Goal: Entertainment & Leisure: Consume media (video, audio)

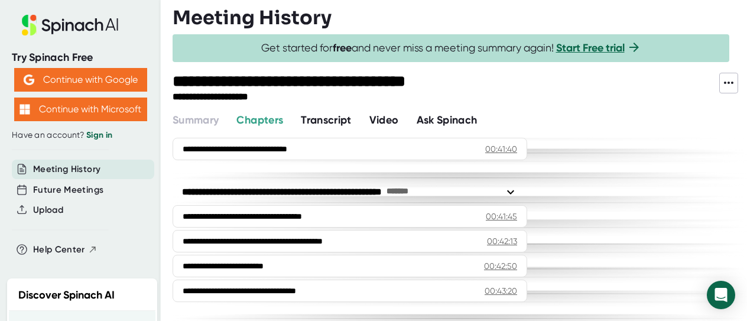
scroll to position [942, 0]
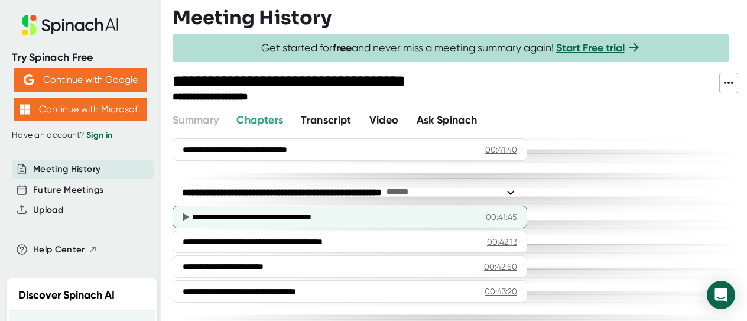
click at [507, 211] on div "00:41:45" at bounding box center [501, 217] width 31 height 12
click at [183, 213] on icon at bounding box center [186, 217] width 6 height 8
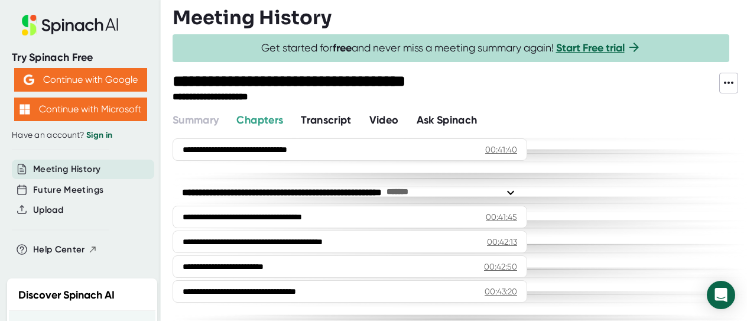
click at [385, 121] on span "Video" at bounding box center [384, 119] width 30 height 13
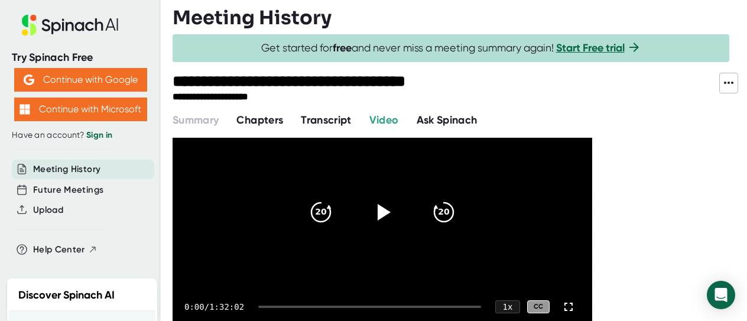
scroll to position [76, 0]
click at [383, 209] on icon at bounding box center [385, 211] width 14 height 17
click at [337, 305] on div at bounding box center [369, 306] width 223 height 2
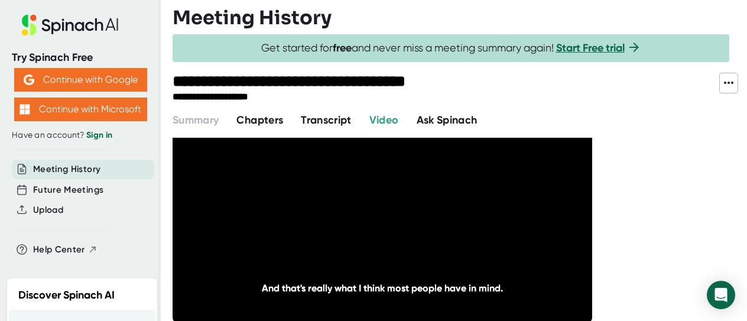
scroll to position [82, 0]
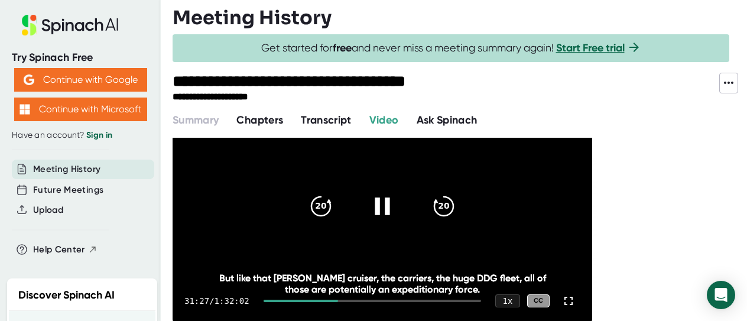
click at [378, 197] on icon at bounding box center [382, 205] width 15 height 17
click at [332, 122] on span "Transcript" at bounding box center [326, 119] width 51 height 13
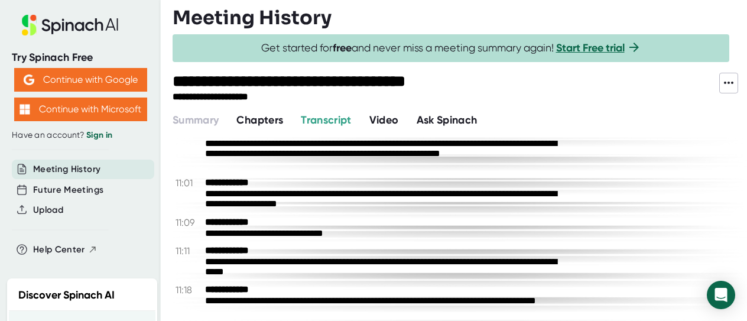
scroll to position [398, 0]
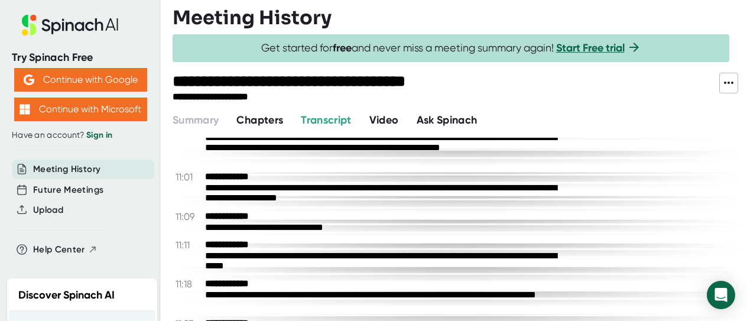
click at [265, 118] on span "Chapters" at bounding box center [259, 119] width 47 height 13
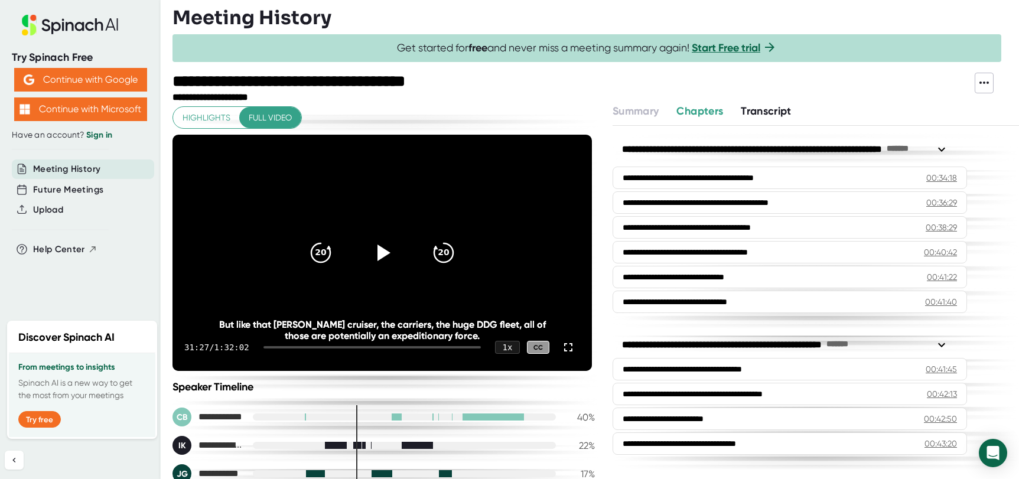
scroll to position [908, 0]
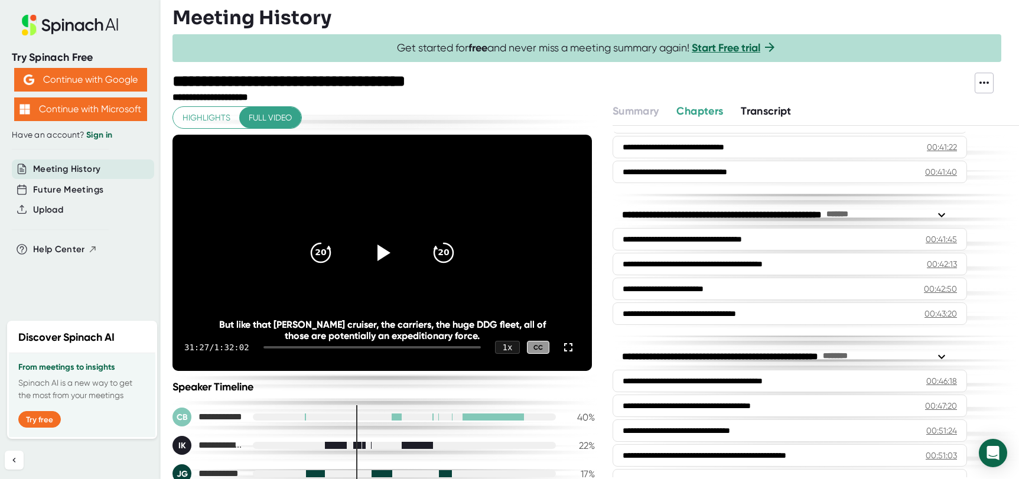
click at [353, 320] on div at bounding box center [372, 347] width 217 height 2
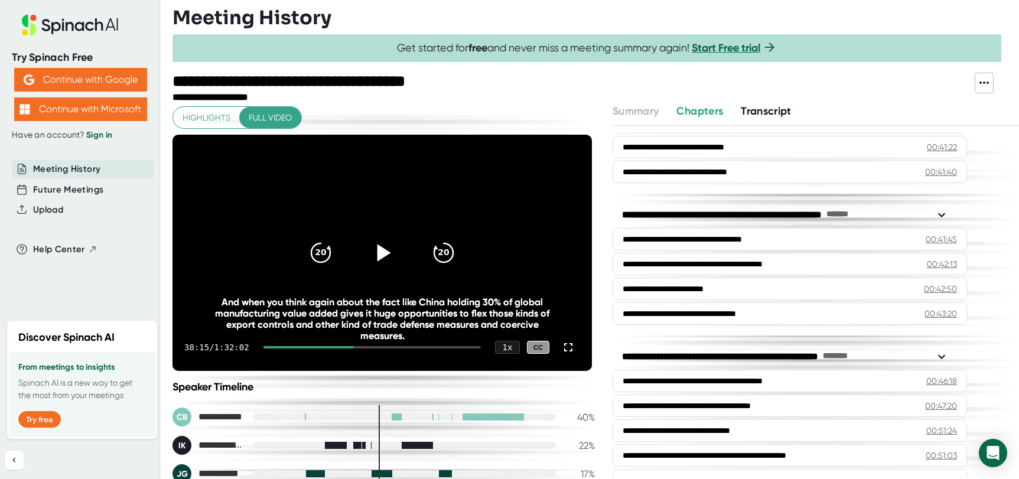
click at [375, 248] on icon at bounding box center [383, 253] width 30 height 30
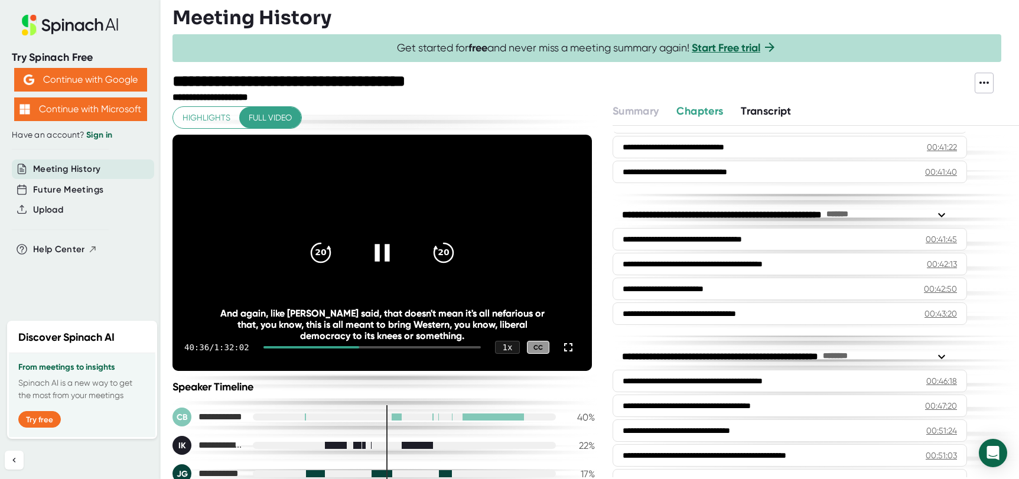
click at [281, 283] on video at bounding box center [383, 253] width 420 height 236
click at [372, 255] on icon at bounding box center [383, 253] width 30 height 30
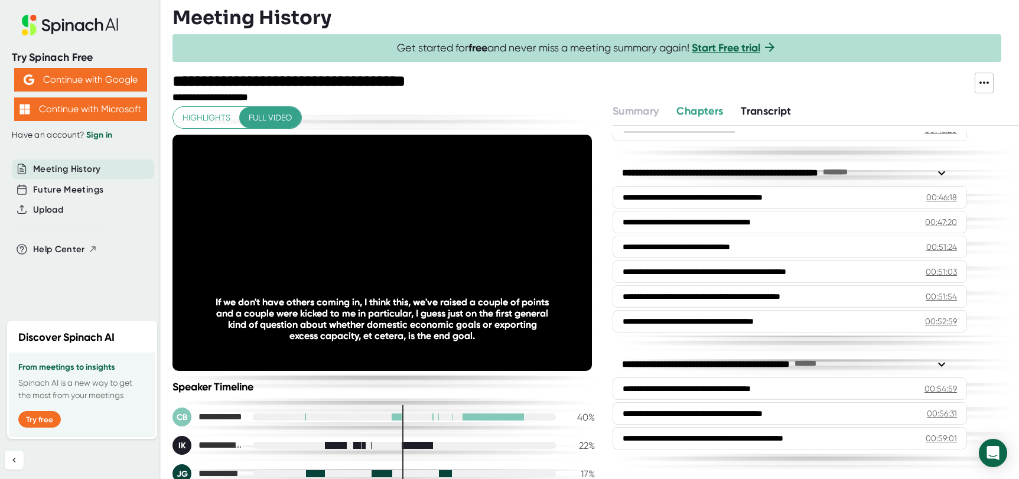
scroll to position [1093, 0]
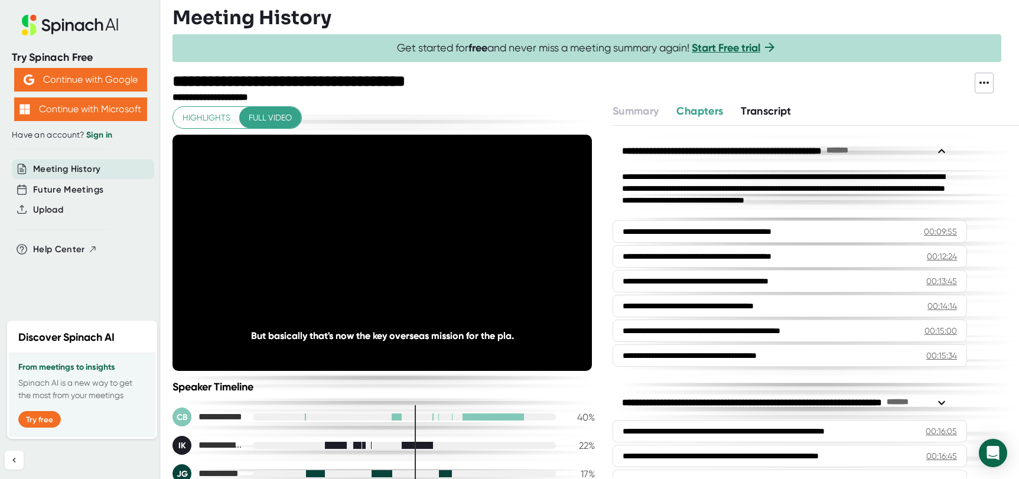
scroll to position [1093, 0]
